Goal: Information Seeking & Learning: Learn about a topic

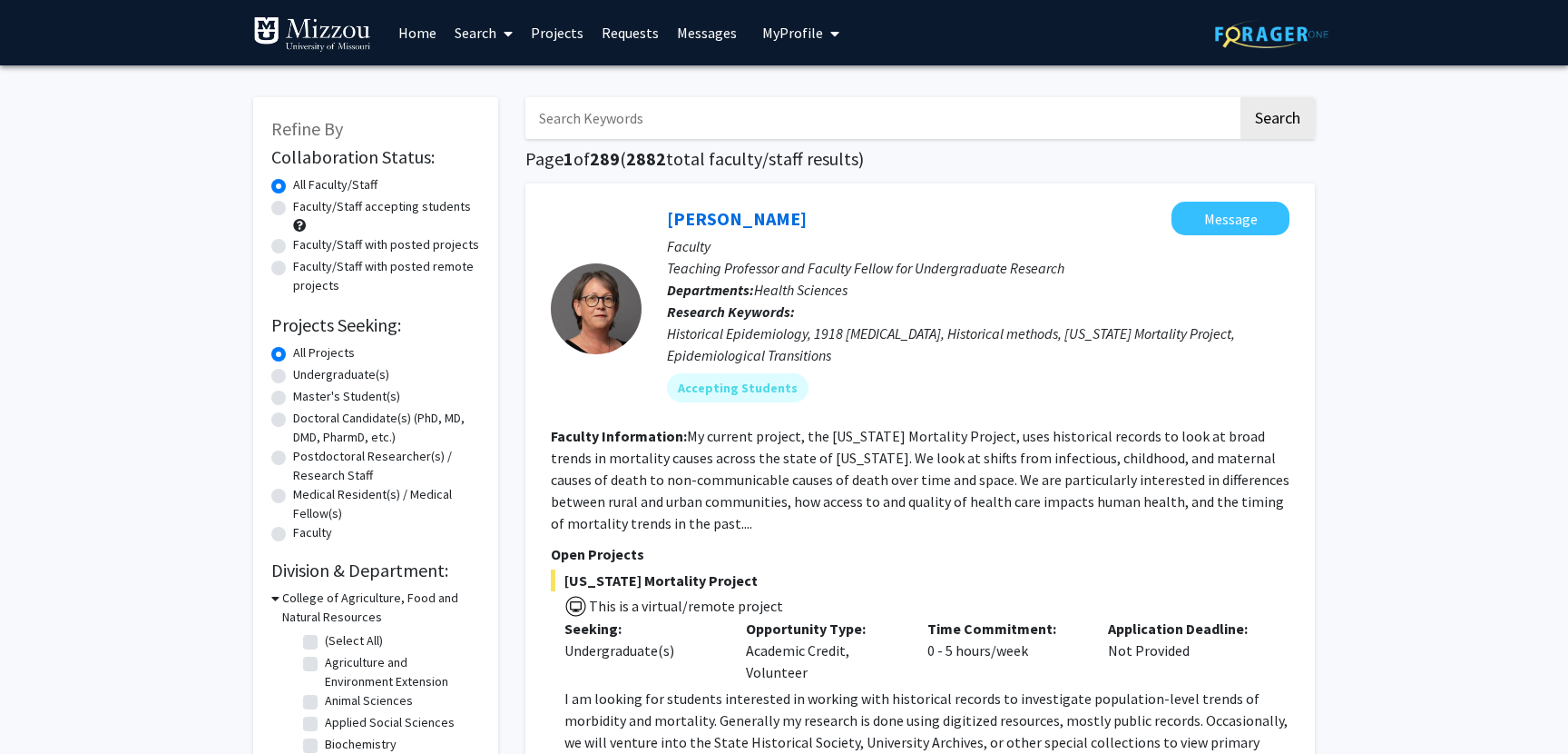
click at [784, 31] on span "My Profile" at bounding box center [792, 33] width 61 height 18
click at [846, 92] on span "[PERSON_NAME]" at bounding box center [875, 85] width 109 height 20
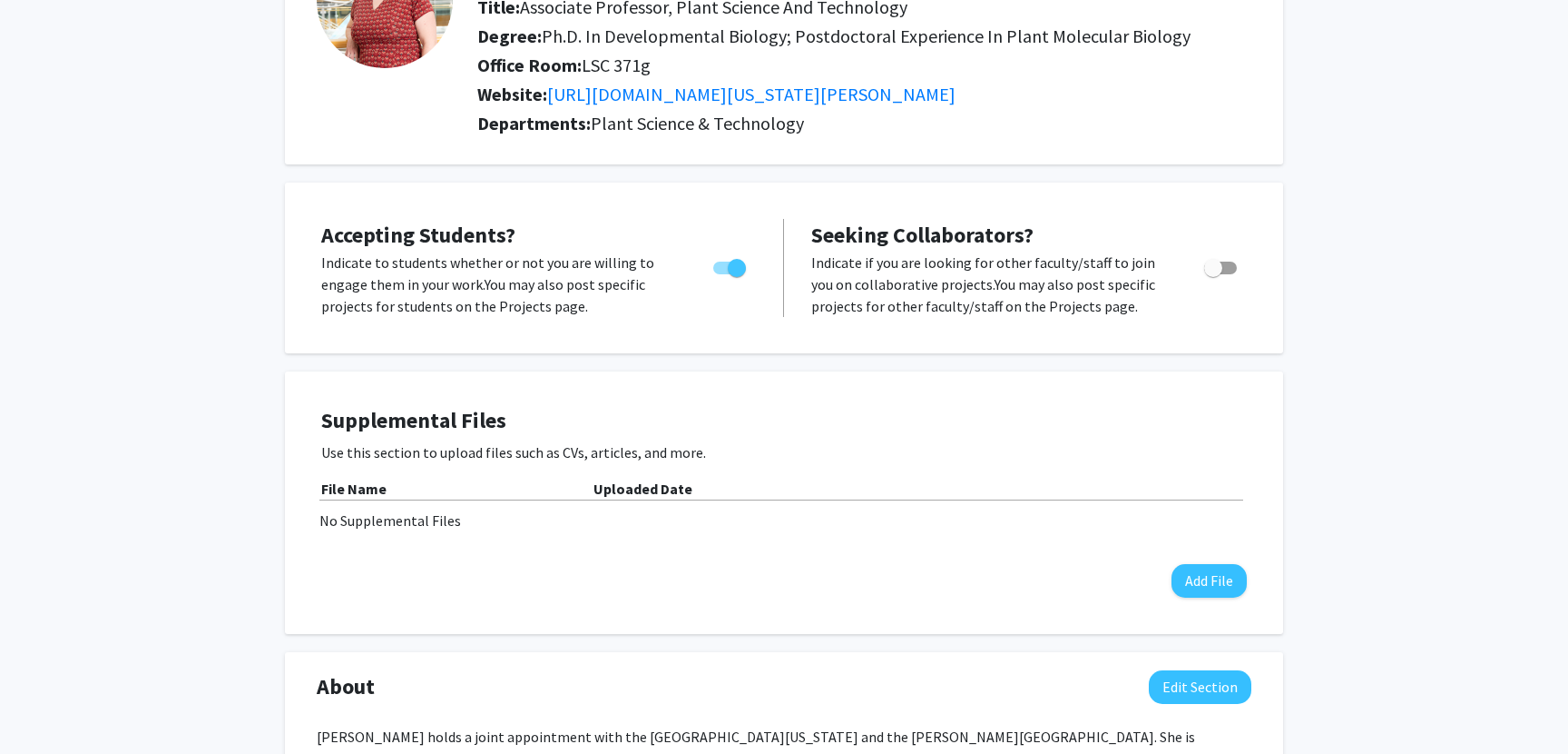
scroll to position [196, 0]
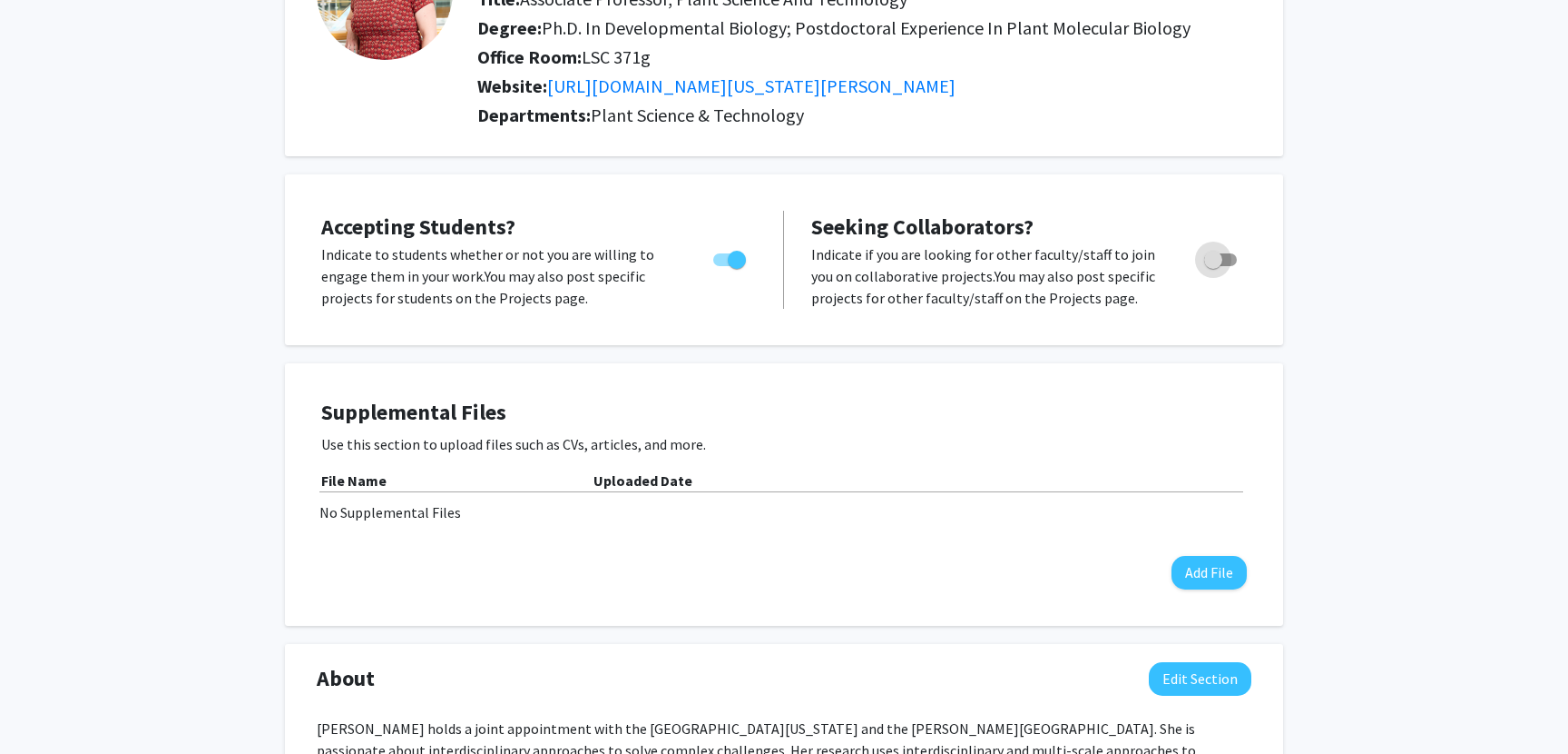
click at [1223, 258] on span "Toggle" at bounding box center [1220, 260] width 33 height 13
click at [1213, 266] on input "Toggle" at bounding box center [1213, 266] width 1 height 1
checkbox input "true"
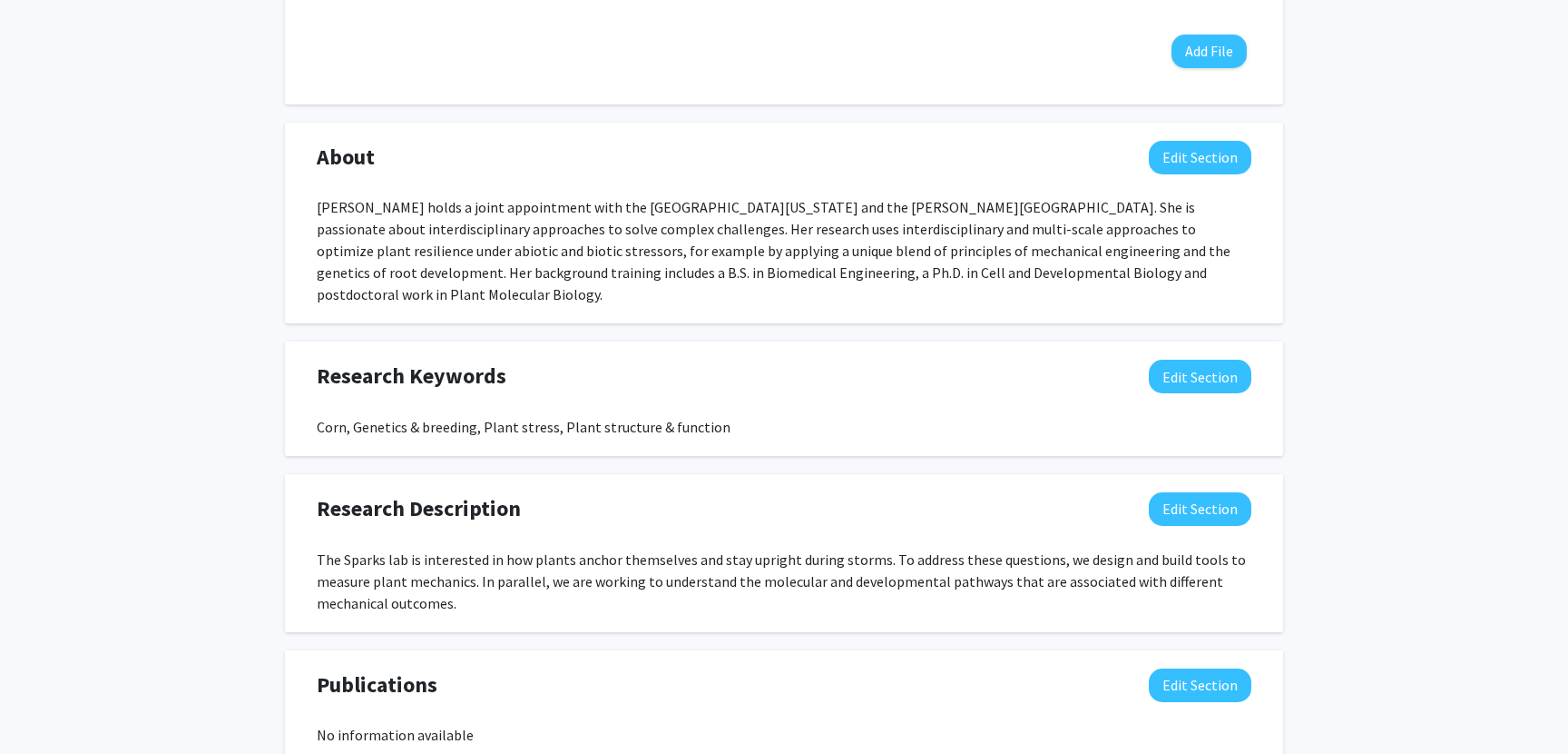
scroll to position [0, 0]
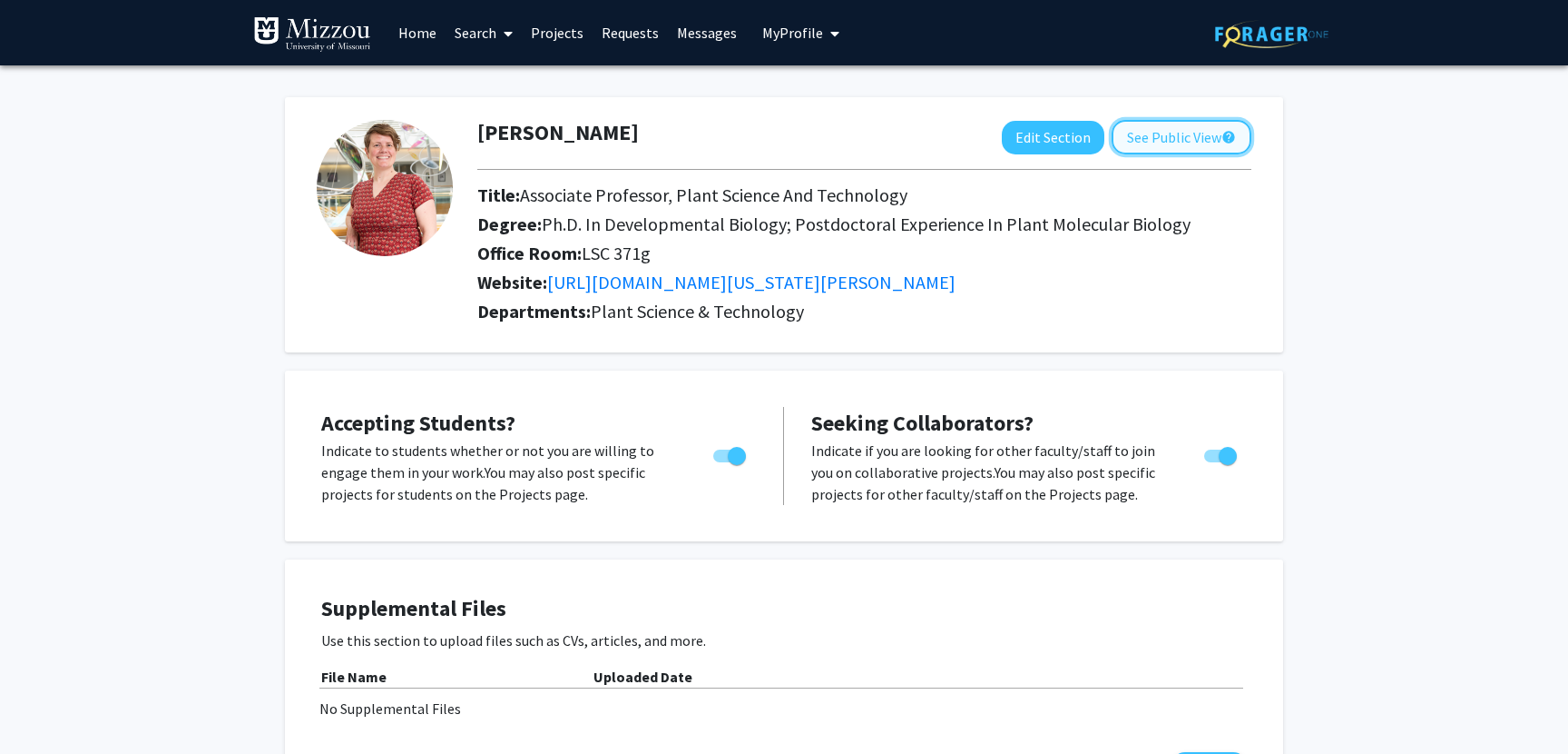
click at [1209, 129] on button "See Public View help" at bounding box center [1181, 136] width 140 height 35
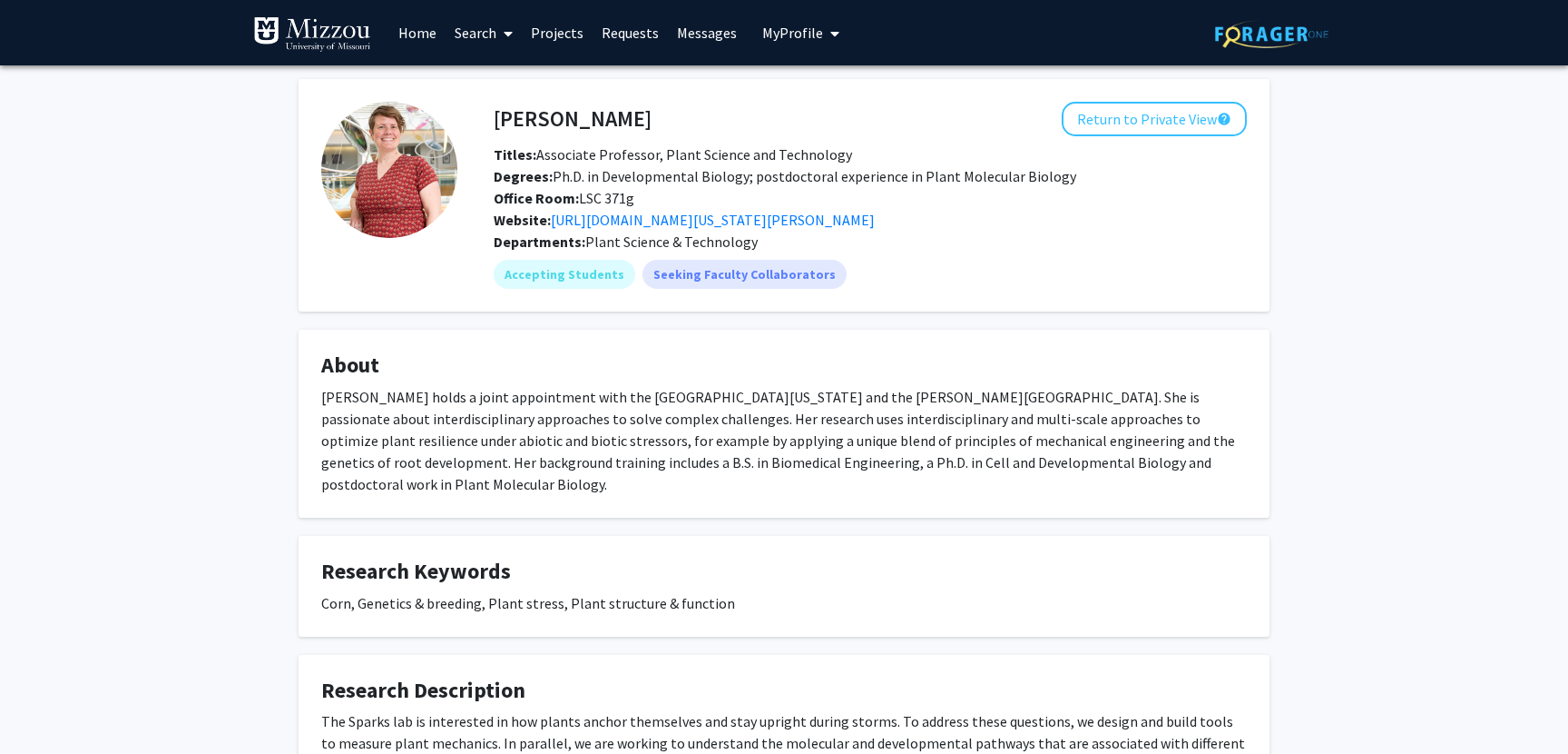
click at [557, 35] on link "Projects" at bounding box center [557, 33] width 71 height 64
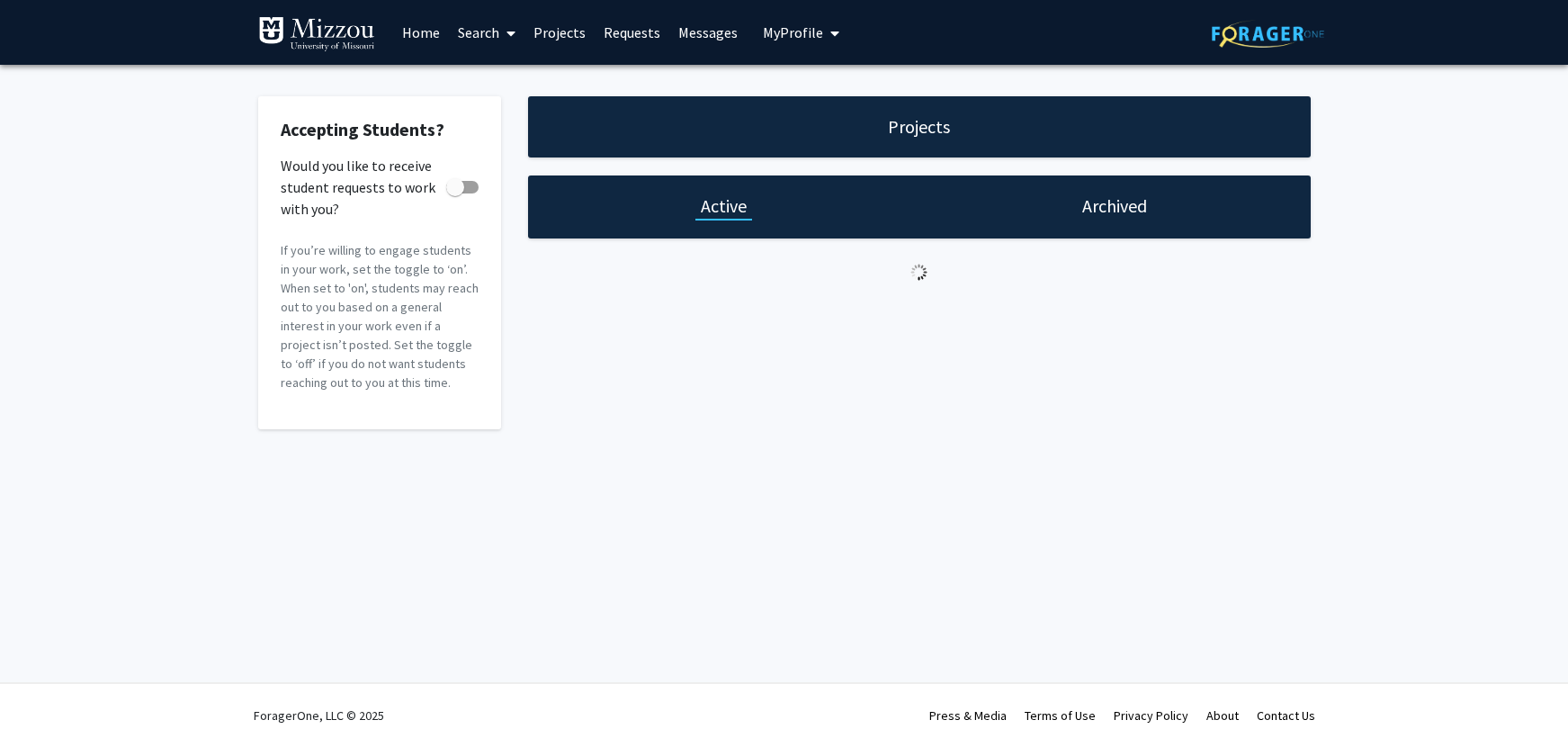
checkbox input "true"
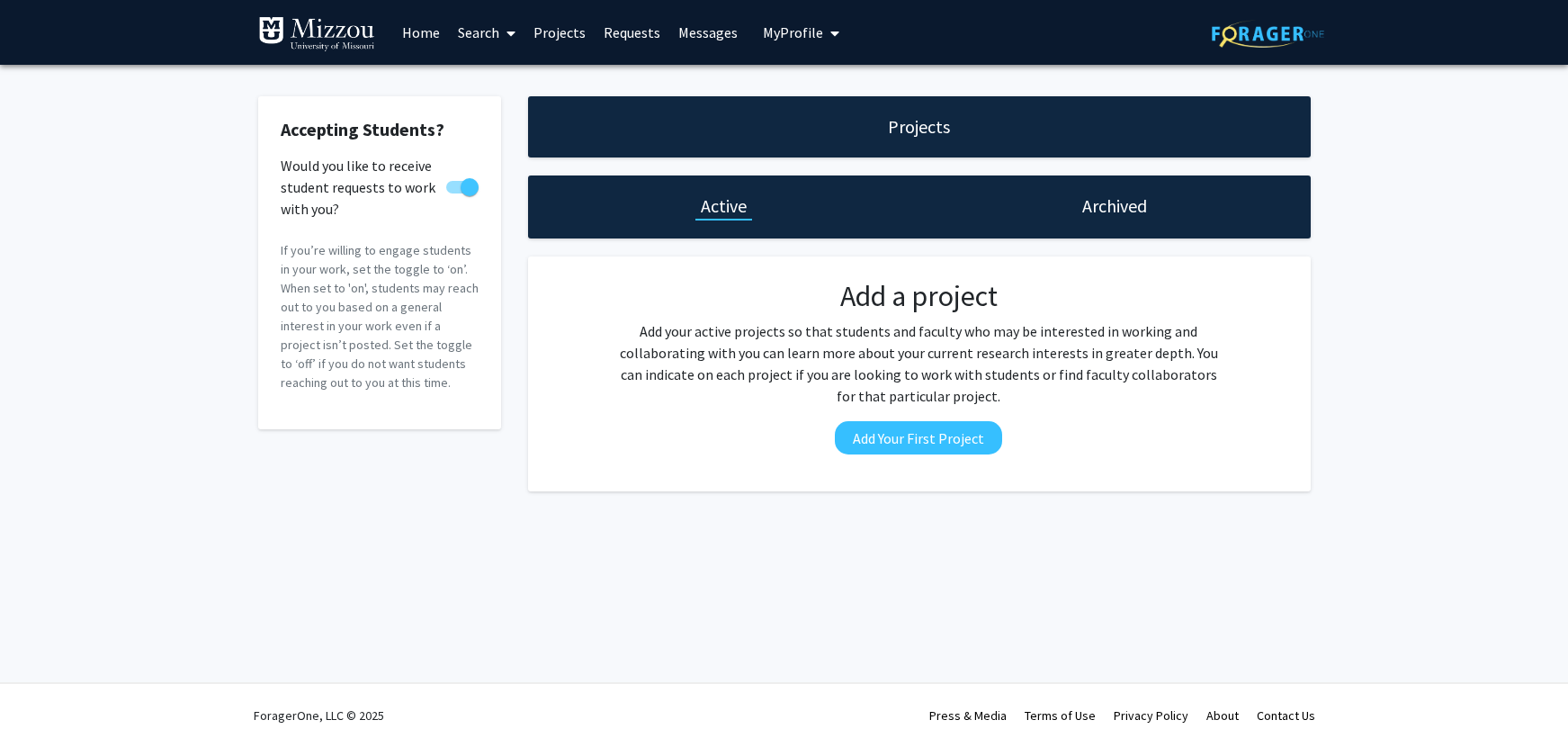
click at [421, 28] on link "Home" at bounding box center [421, 33] width 56 height 63
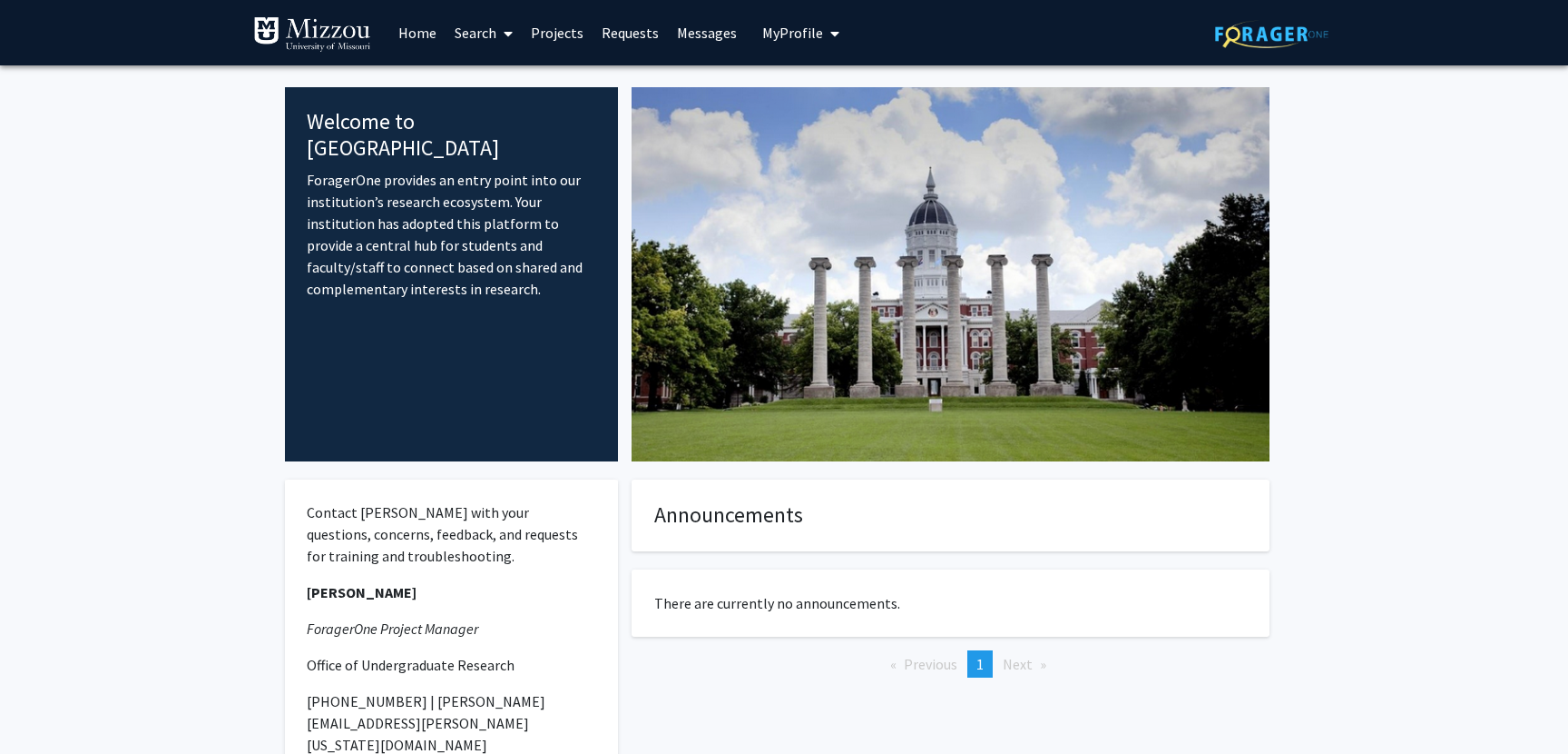
click at [482, 37] on link "Search" at bounding box center [483, 33] width 77 height 64
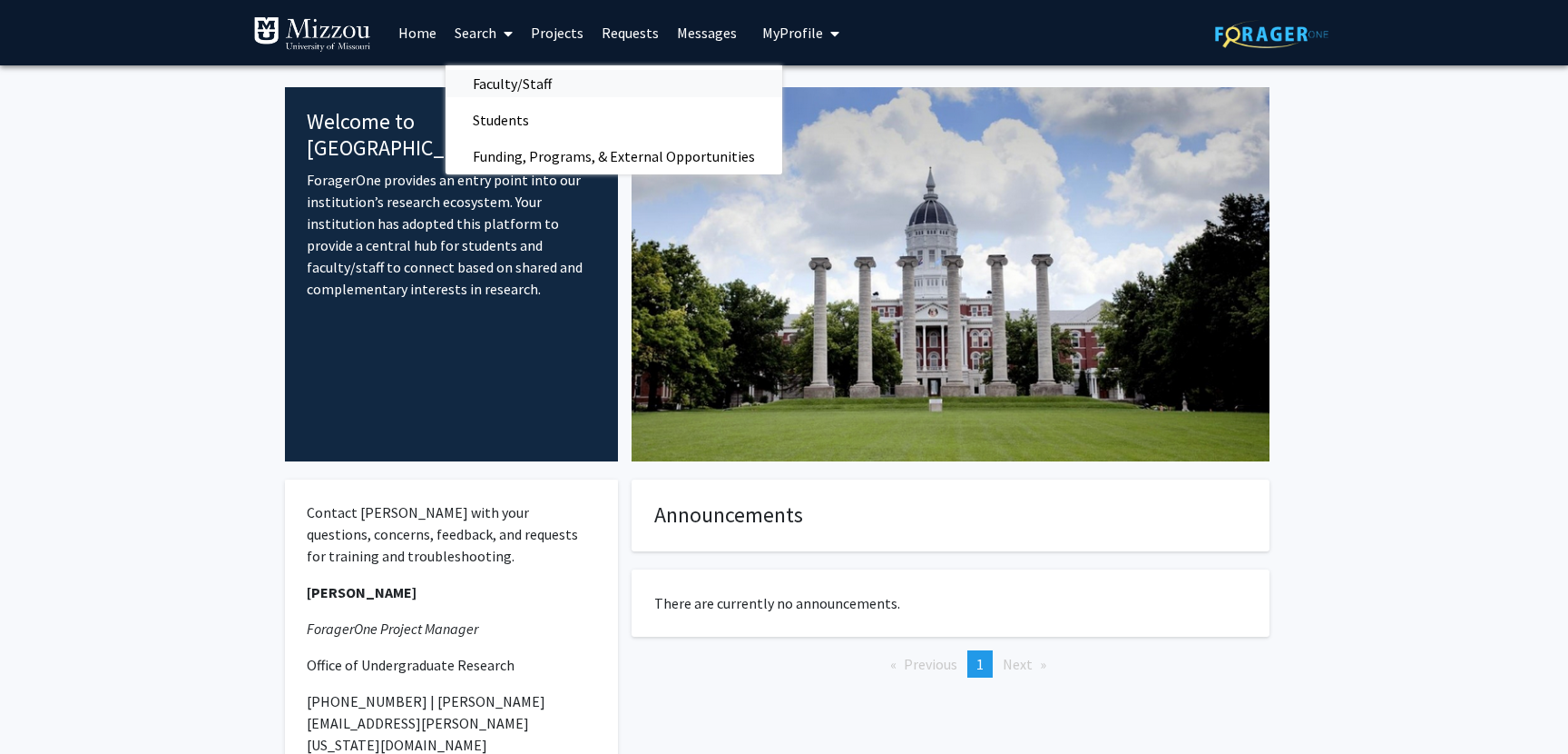
click at [517, 80] on span "Faculty/Staff" at bounding box center [512, 84] width 133 height 37
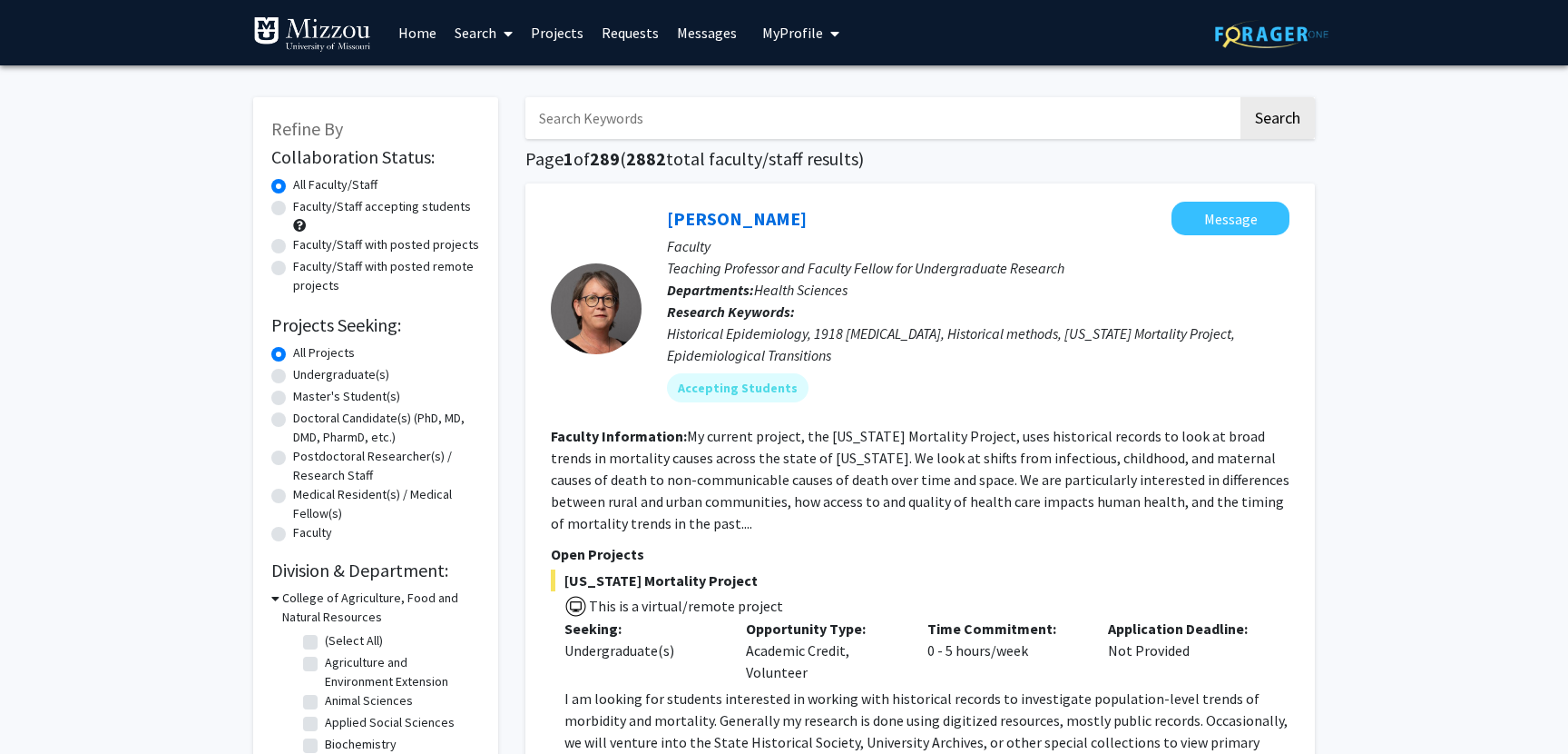
click at [679, 108] on input "Search Keywords" at bounding box center [882, 118] width 713 height 42
click at [293, 206] on label "Faculty/Staff accepting students" at bounding box center [382, 206] width 178 height 19
click at [293, 206] on input "Faculty/Staff accepting students" at bounding box center [299, 203] width 12 height 12
radio input "true"
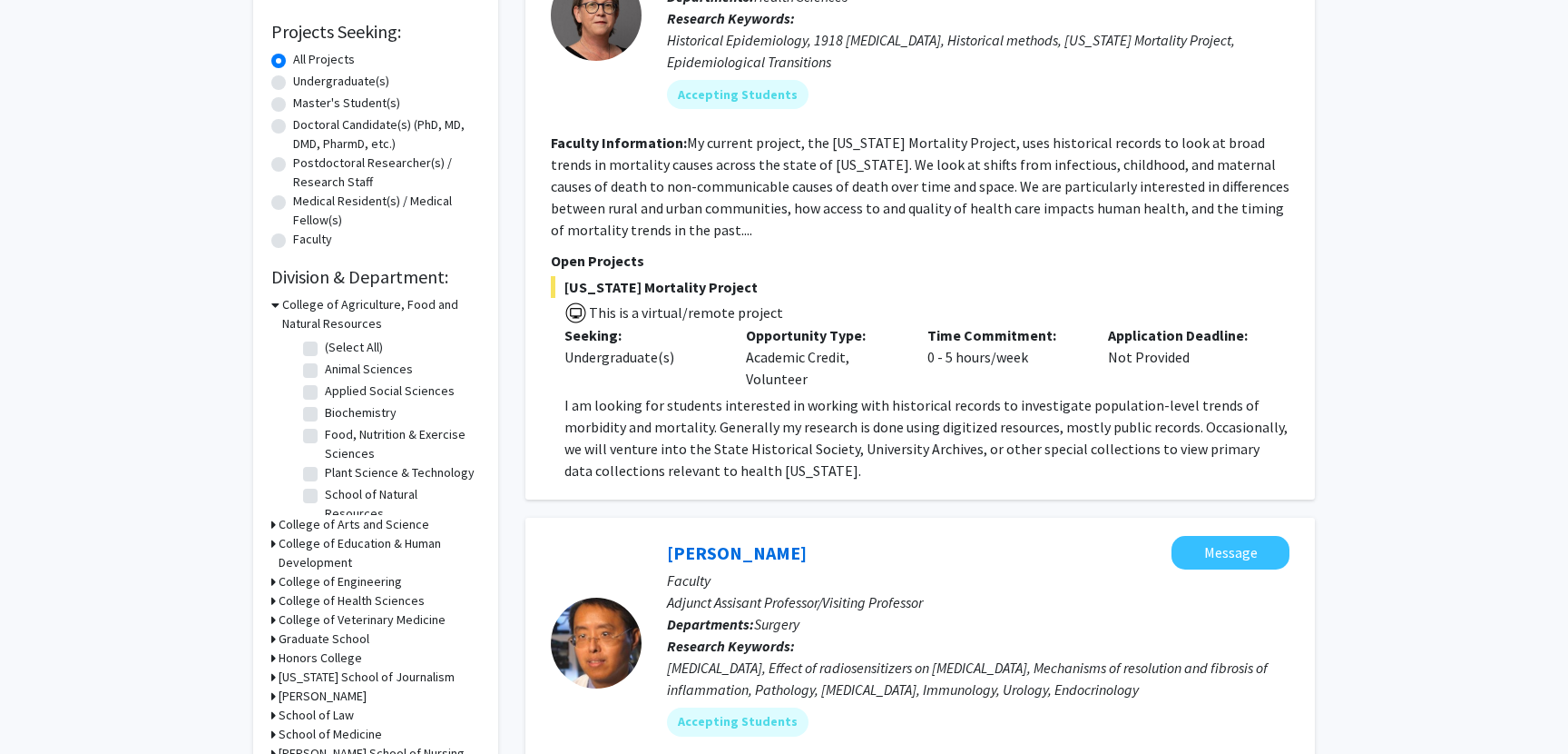
scroll to position [296, 0]
click at [325, 471] on label "Plant Science & Technology" at bounding box center [400, 470] width 150 height 19
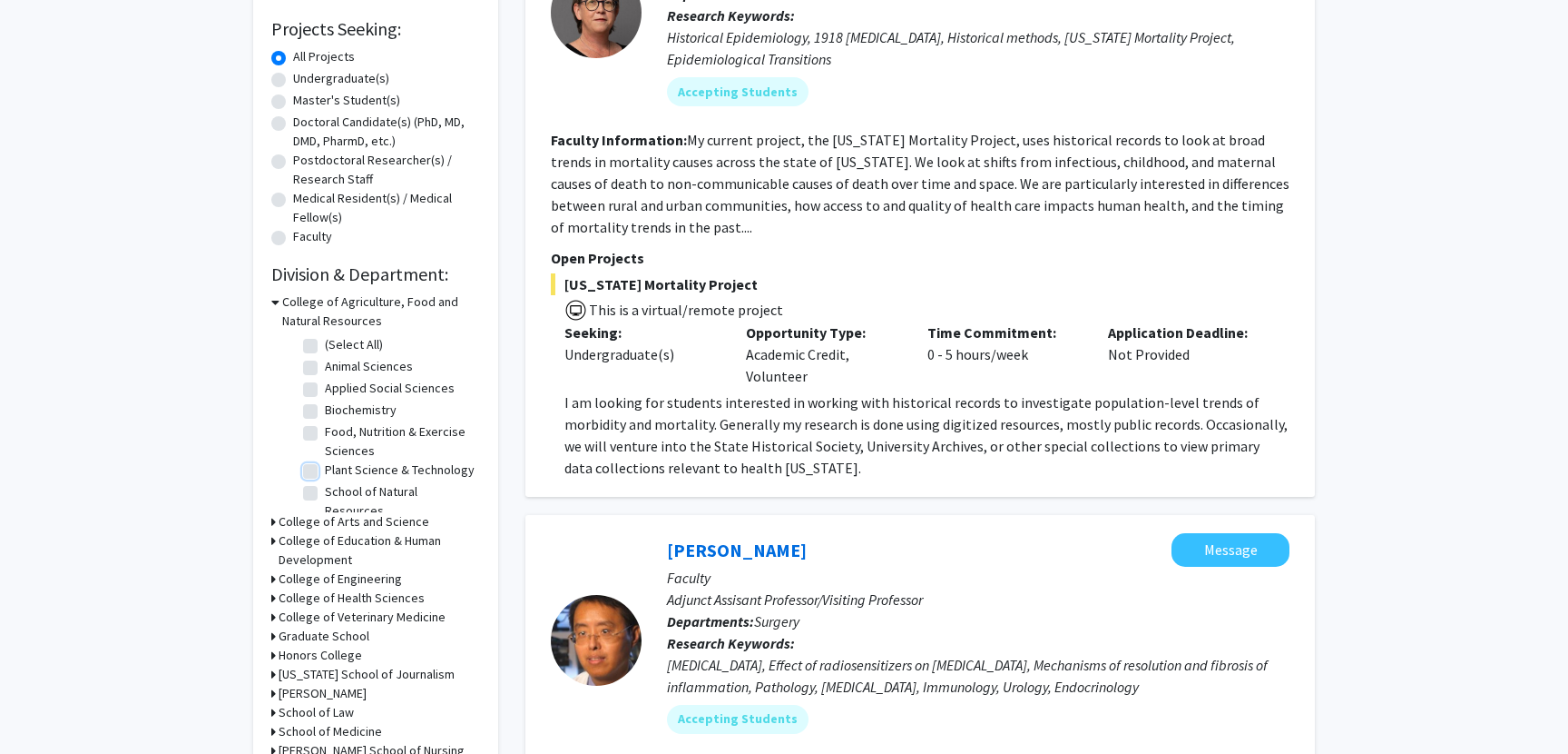
click at [325, 471] on input "Plant Science & Technology" at bounding box center [331, 467] width 12 height 12
checkbox input "true"
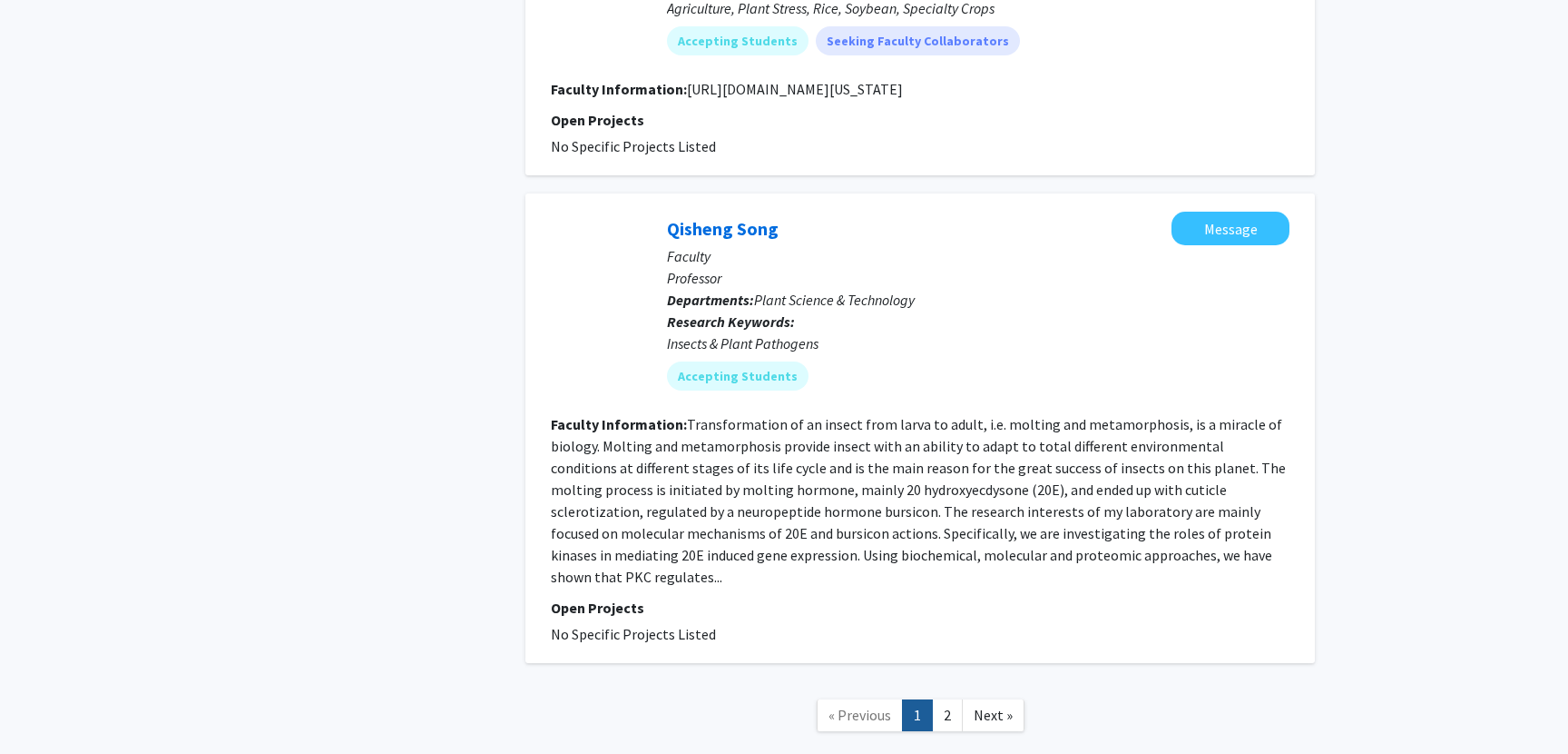
scroll to position [4960, 0]
click at [953, 698] on link "2" at bounding box center [947, 714] width 31 height 32
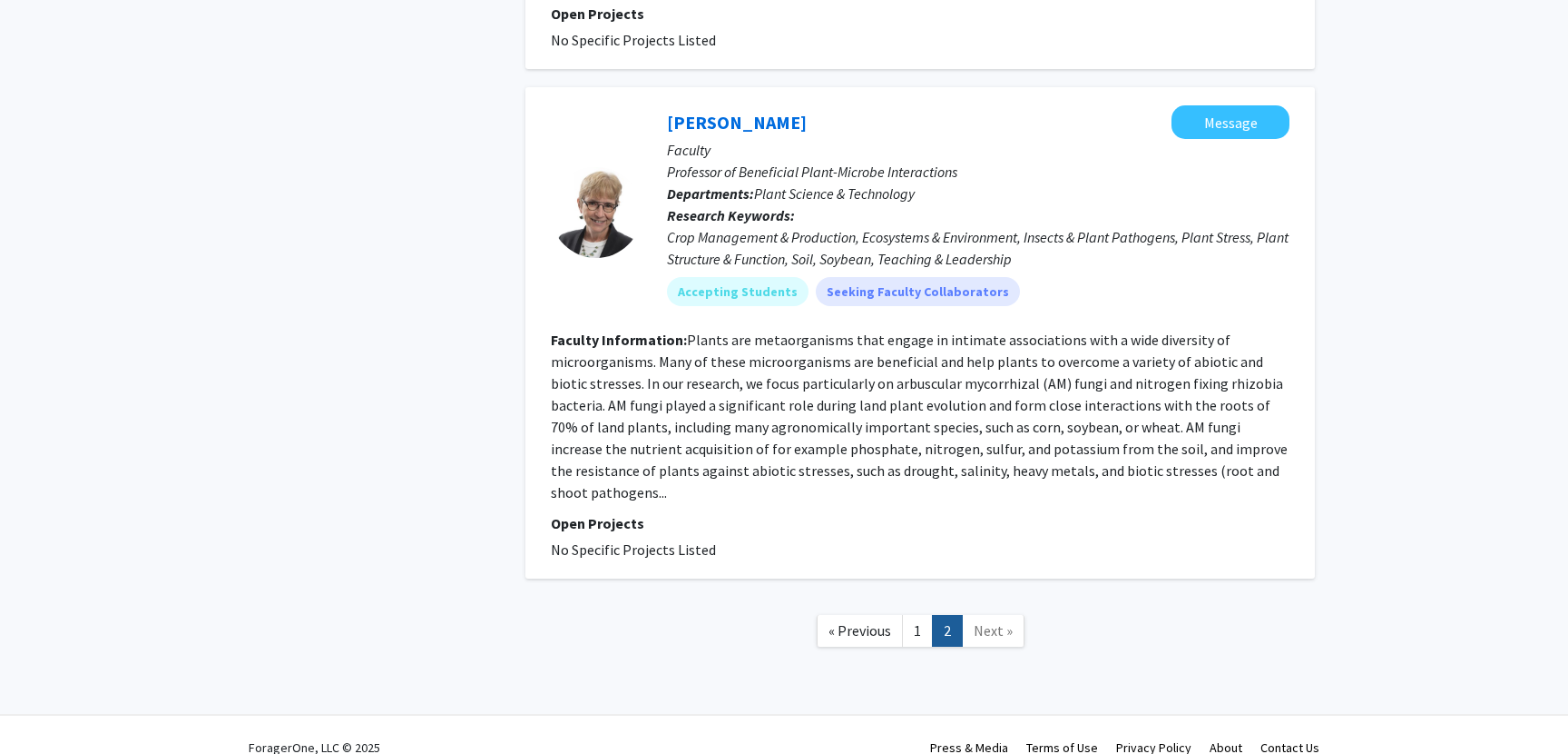
scroll to position [2685, 0]
